Goal: Navigation & Orientation: Find specific page/section

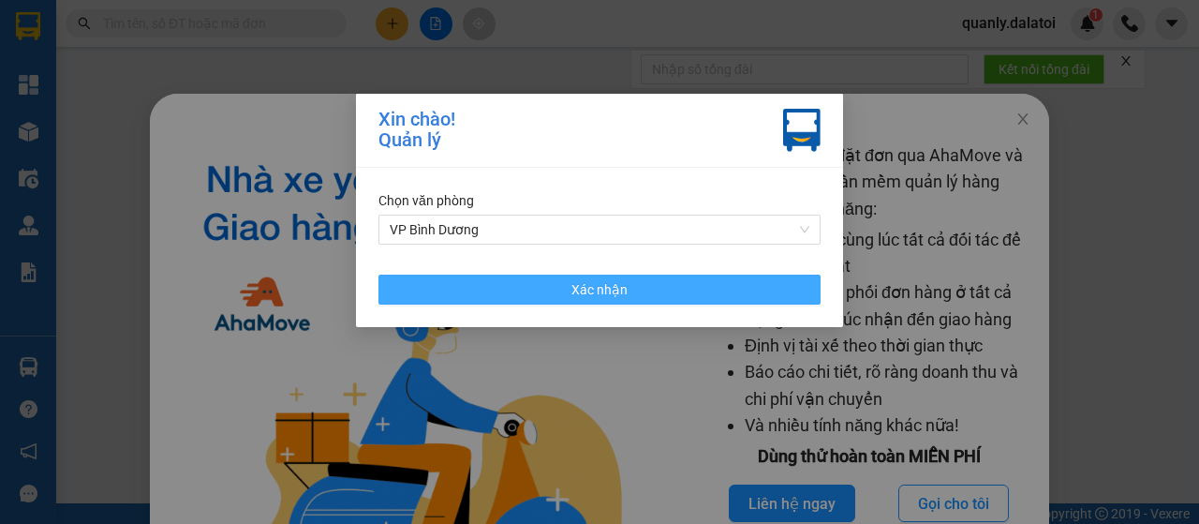
click at [585, 281] on span "Xác nhận" at bounding box center [599, 289] width 56 height 21
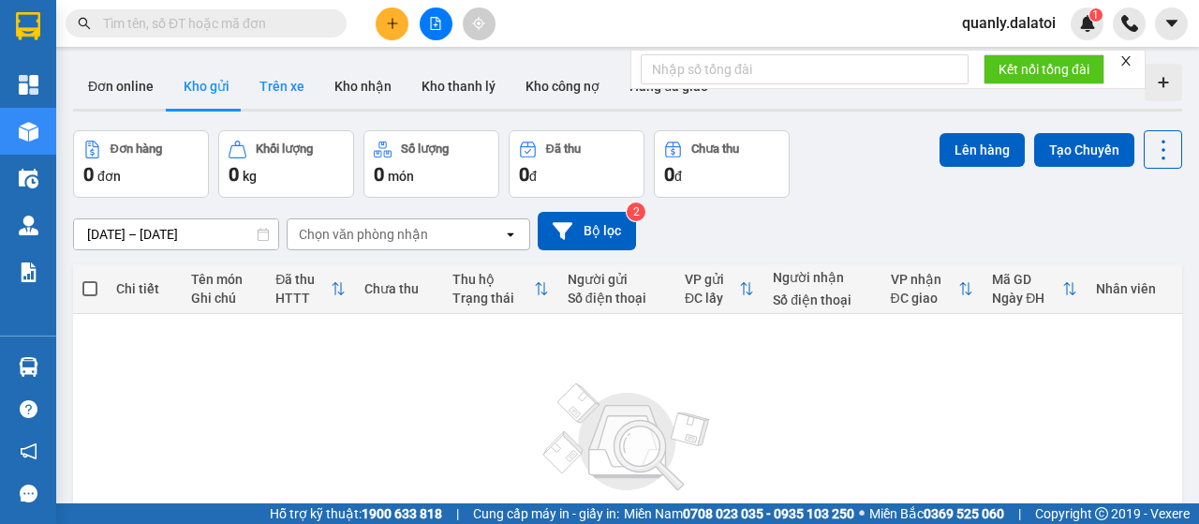
click at [300, 88] on button "Trên xe" at bounding box center [281, 86] width 75 height 45
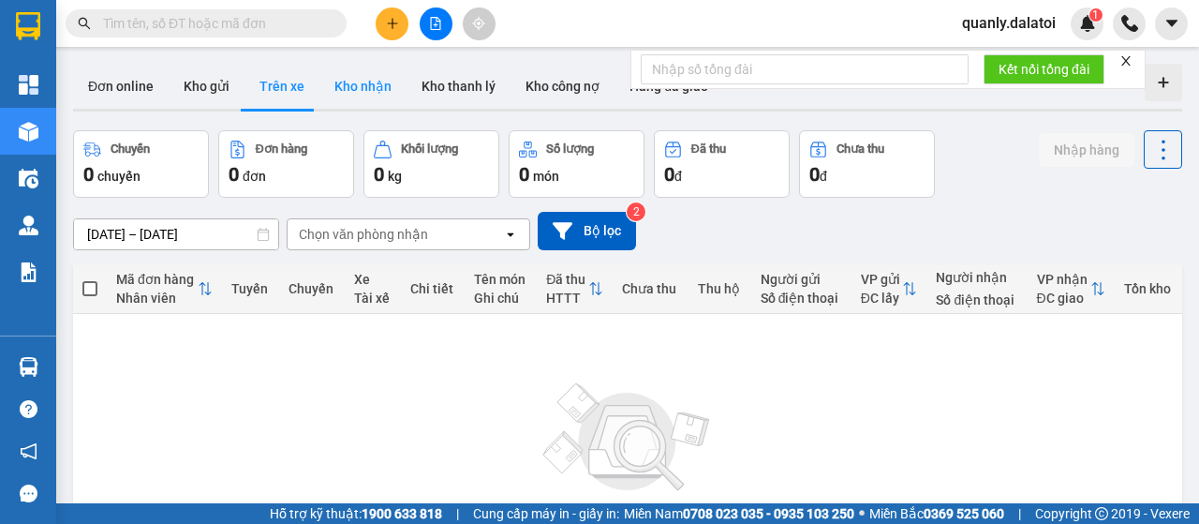
click at [371, 94] on button "Kho nhận" at bounding box center [362, 86] width 87 height 45
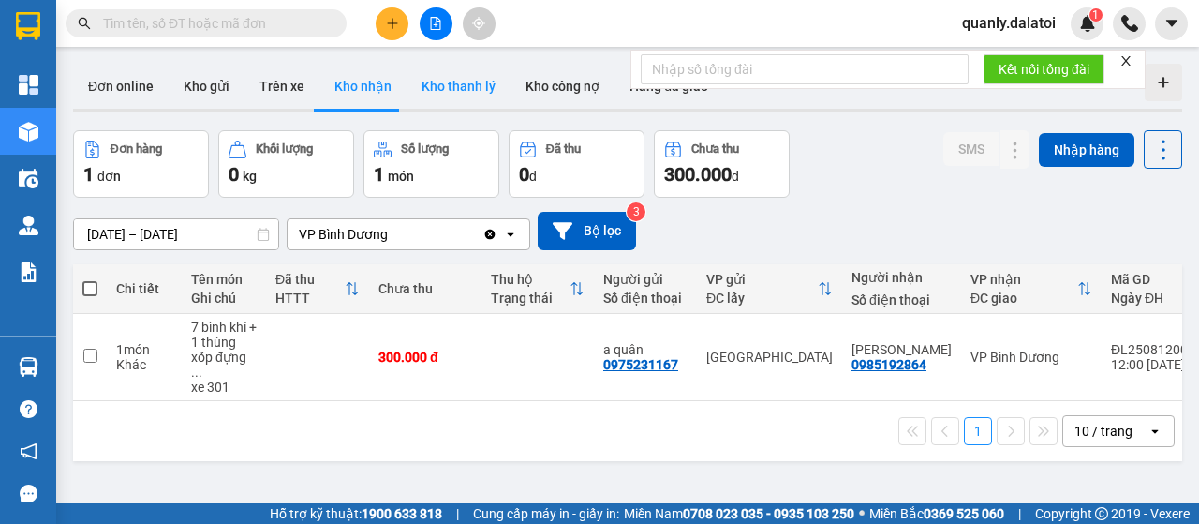
click at [431, 88] on button "Kho thanh lý" at bounding box center [459, 86] width 104 height 45
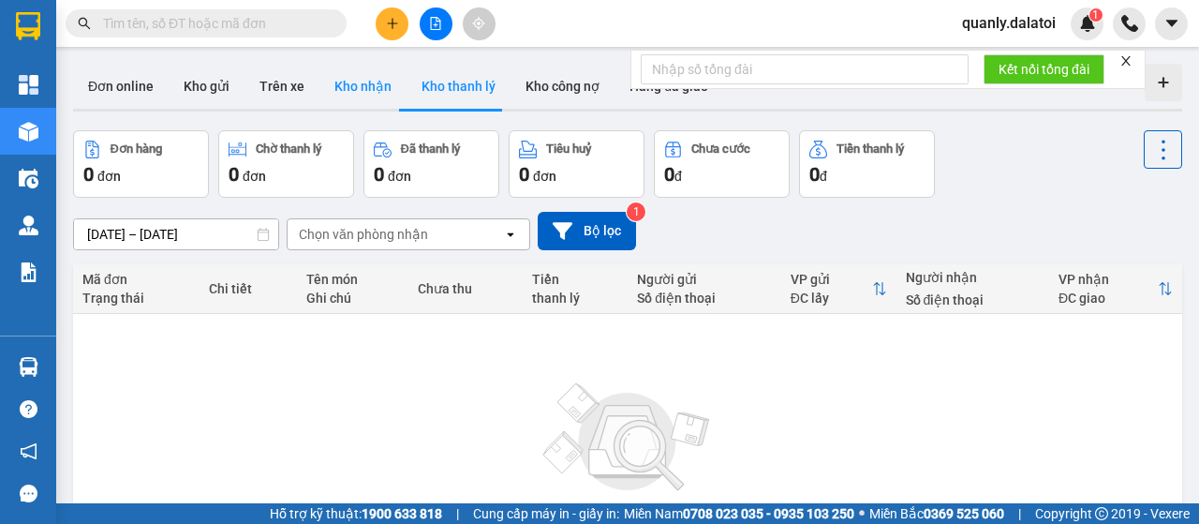
click at [348, 87] on button "Kho nhận" at bounding box center [362, 86] width 87 height 45
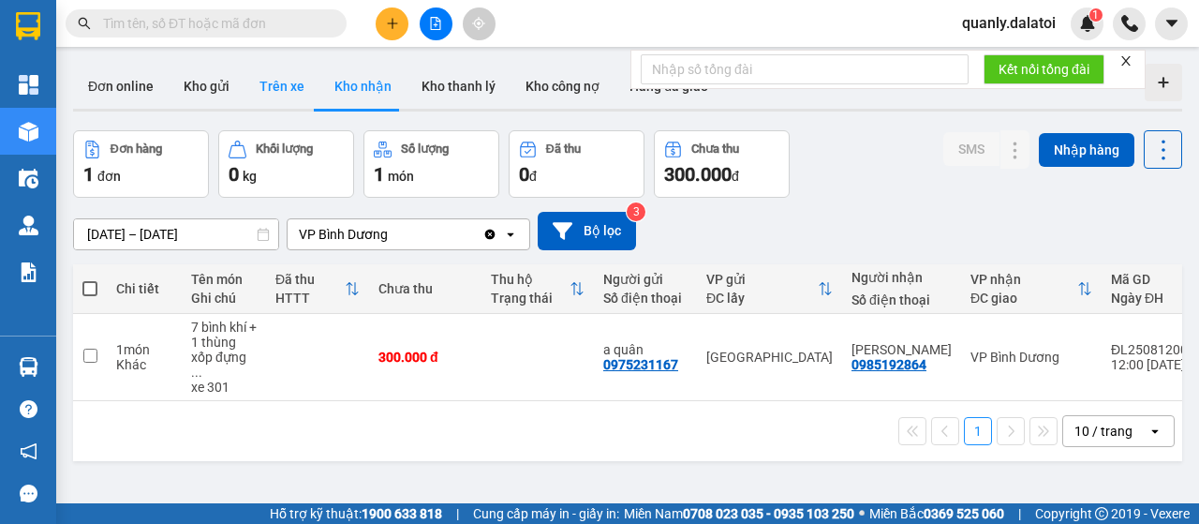
click at [288, 88] on button "Trên xe" at bounding box center [281, 86] width 75 height 45
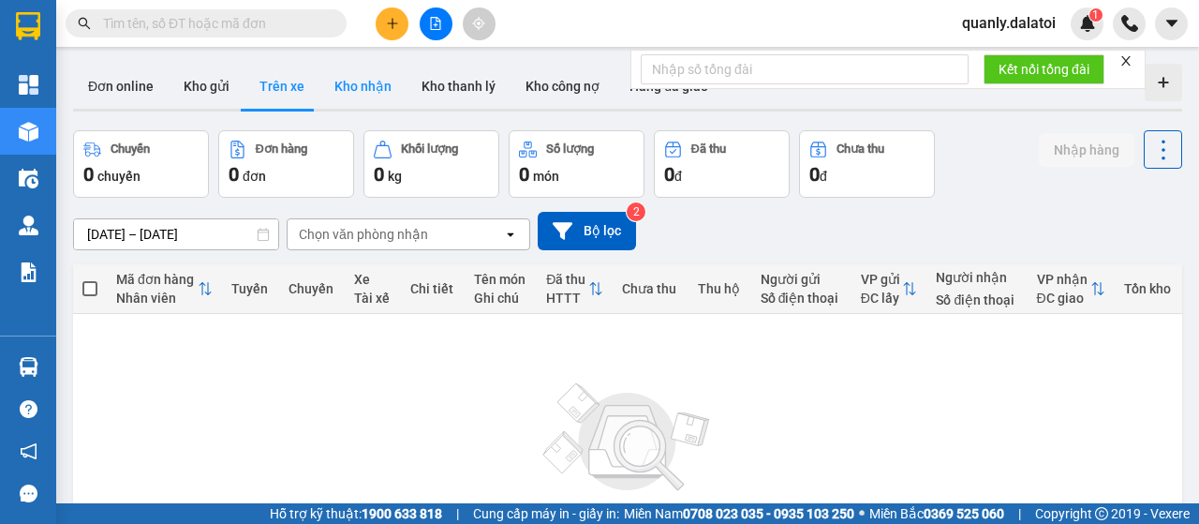
click at [333, 88] on button "Kho nhận" at bounding box center [362, 86] width 87 height 45
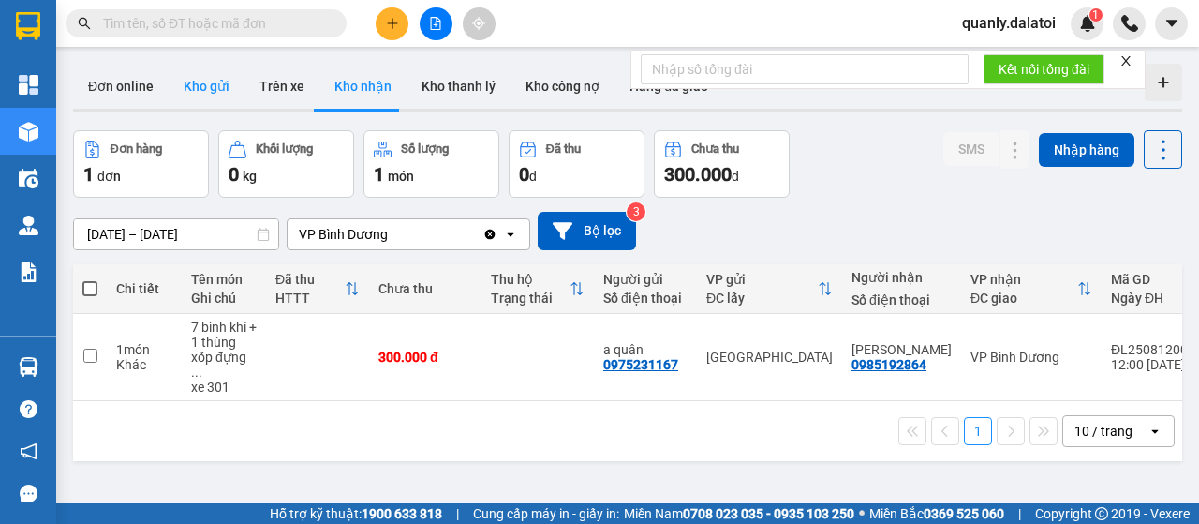
click at [221, 86] on button "Kho gửi" at bounding box center [207, 86] width 76 height 45
